Goal: Task Accomplishment & Management: Manage account settings

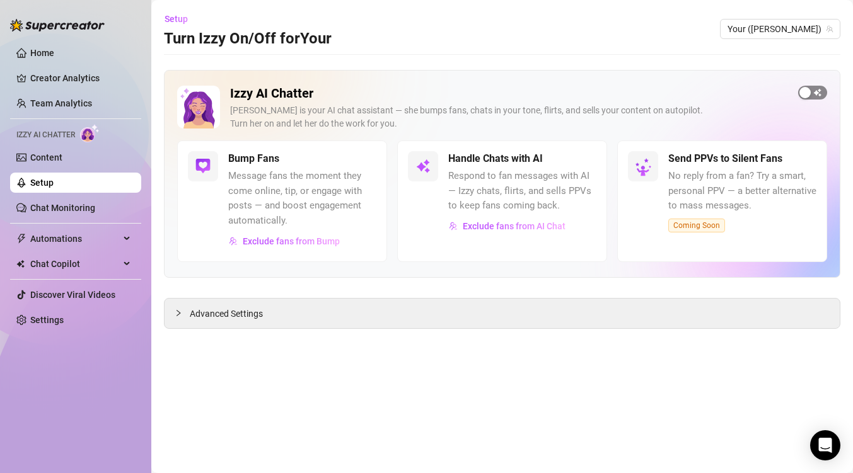
click at [811, 87] on span "button" at bounding box center [812, 93] width 29 height 14
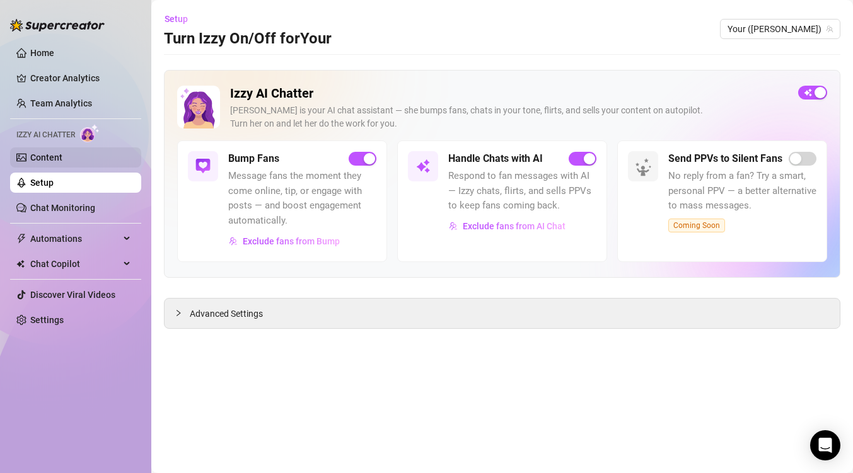
click at [62, 163] on link "Content" at bounding box center [46, 157] width 32 height 10
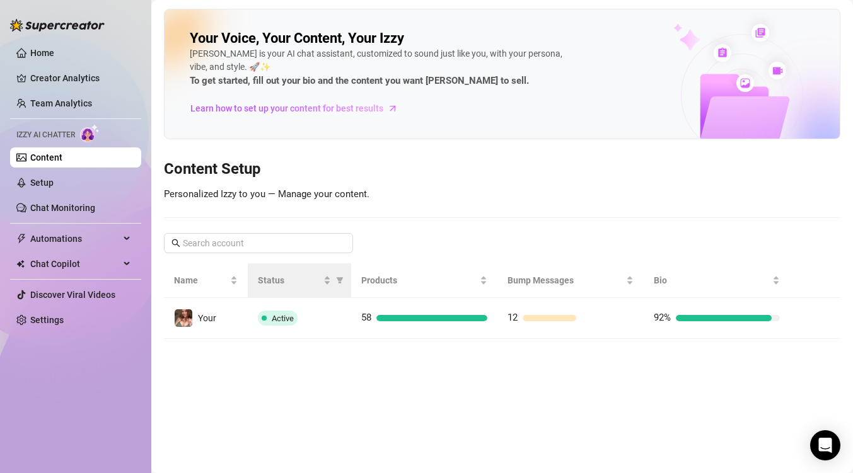
click at [273, 295] on th "Status" at bounding box center [300, 280] width 104 height 35
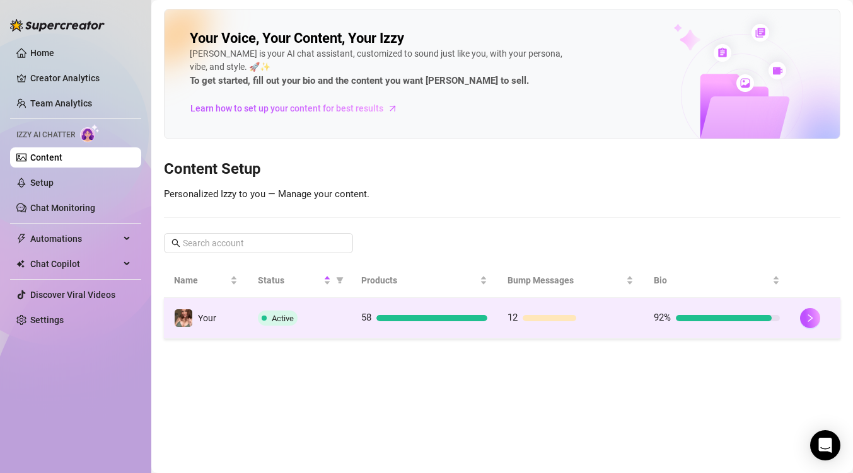
click at [336, 309] on td "Active" at bounding box center [300, 318] width 104 height 41
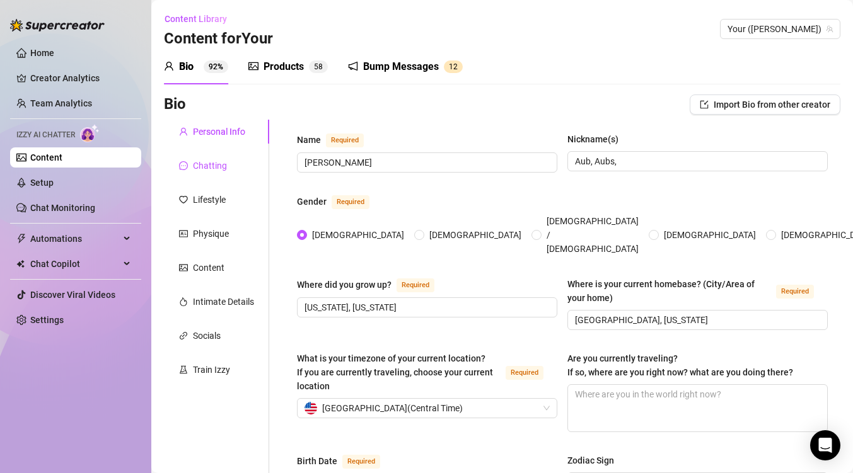
click at [202, 168] on div "Chatting" at bounding box center [210, 166] width 34 height 14
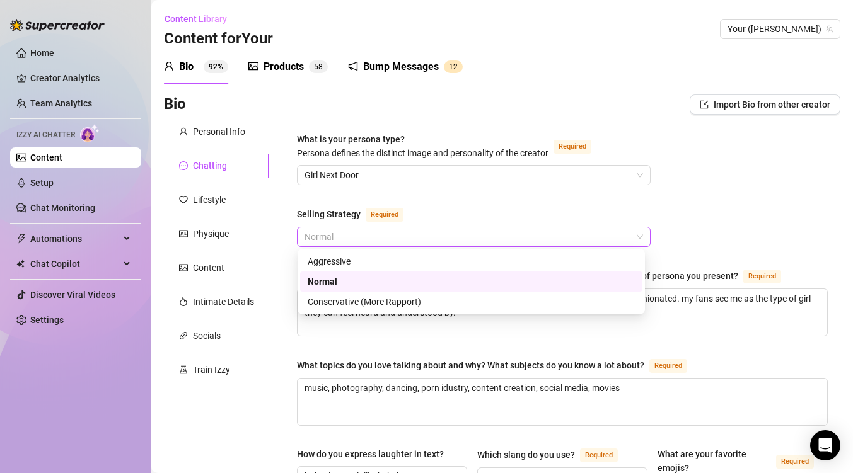
click at [377, 238] on span "Normal" at bounding box center [473, 236] width 338 height 19
click at [401, 301] on div "Conservative (More Rapport)" at bounding box center [471, 302] width 327 height 14
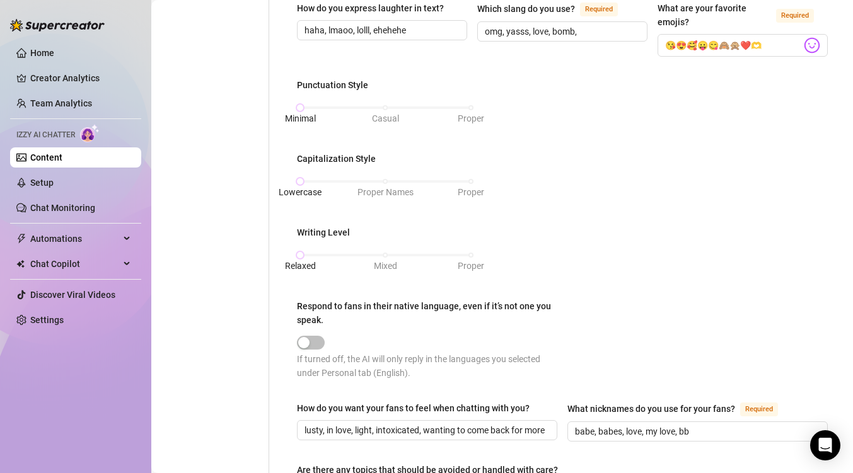
scroll to position [709, 0]
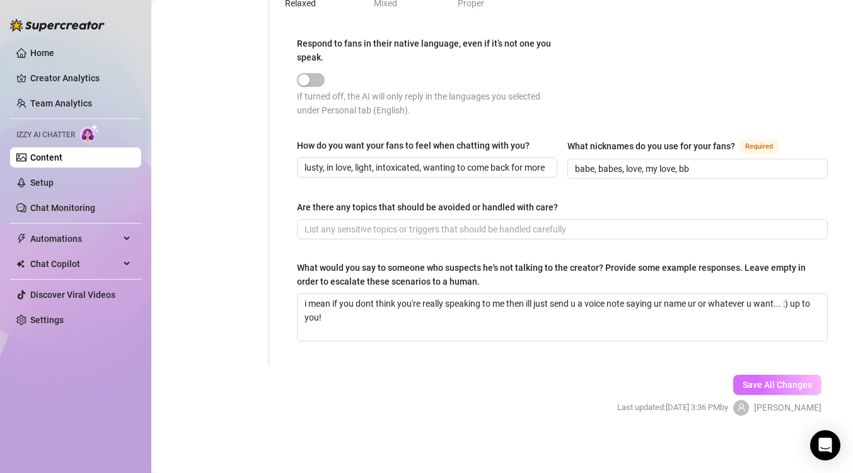
click at [778, 381] on span "Save All Changes" at bounding box center [776, 385] width 69 height 10
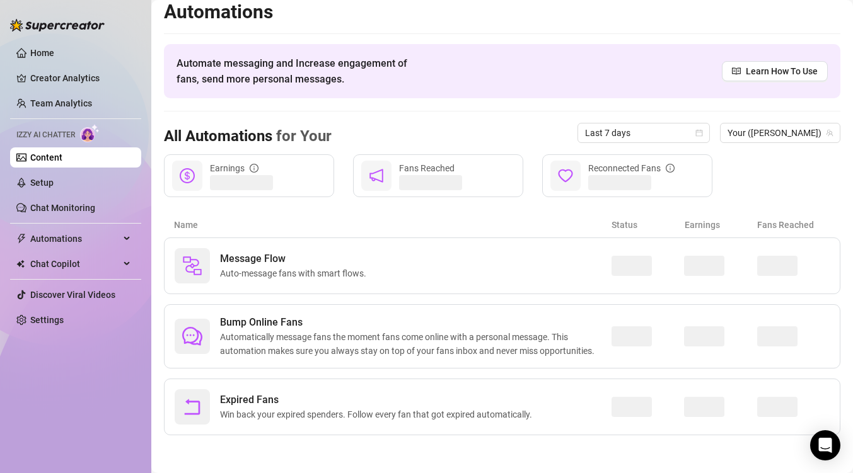
scroll to position [9, 0]
click at [37, 51] on link "Home" at bounding box center [42, 53] width 24 height 10
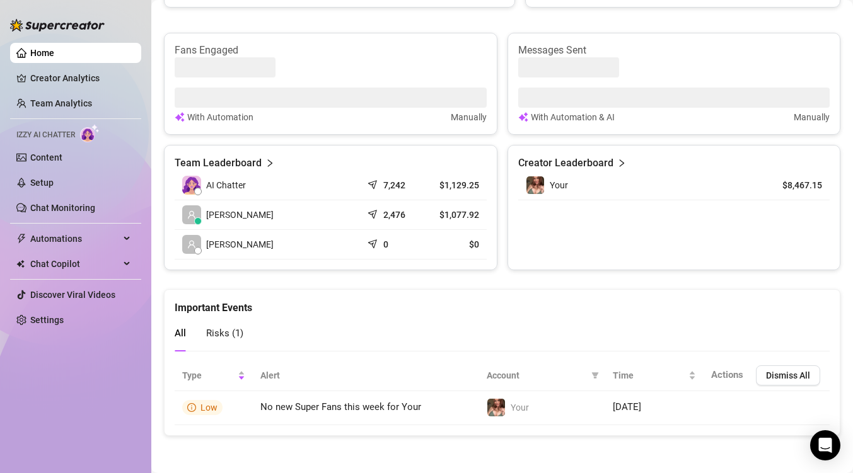
scroll to position [499, 0]
